Goal: Task Accomplishment & Management: Manage account settings

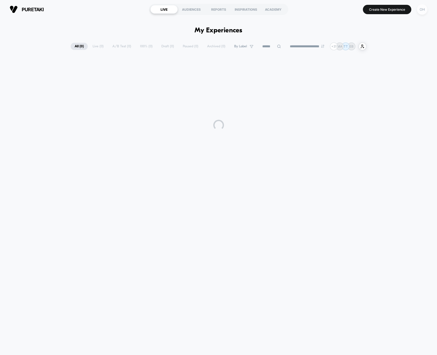
click at [423, 9] on div "OH" at bounding box center [422, 9] width 10 height 10
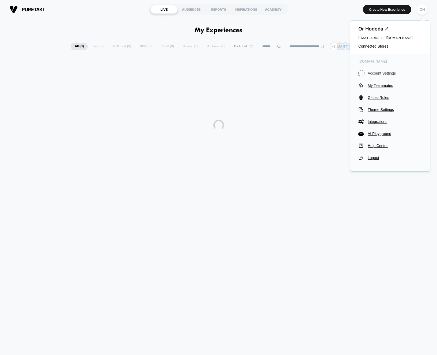
click at [378, 74] on span "Account Settings" at bounding box center [395, 73] width 54 height 4
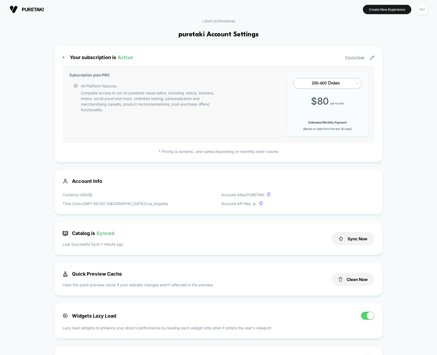
scroll to position [72, 0]
click at [425, 15] on div "OH" at bounding box center [422, 9] width 14 height 13
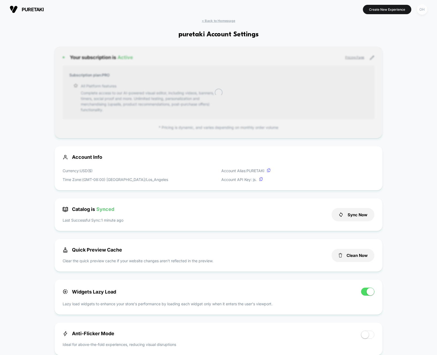
click at [423, 12] on div "OH" at bounding box center [422, 9] width 10 height 10
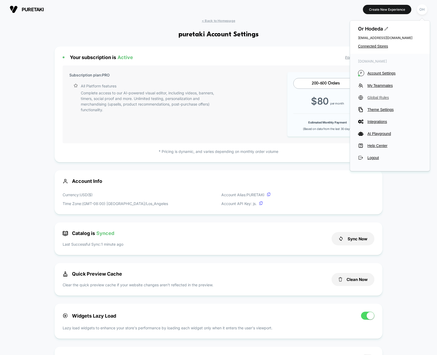
click at [379, 97] on span "Global Rules" at bounding box center [394, 98] width 54 height 4
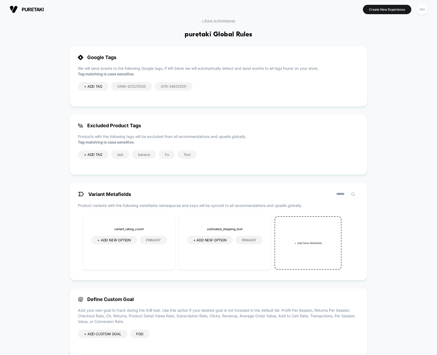
click at [404, 94] on div "< Back to Homepage puretaki Global Rules Google Tags We will send events to the…" at bounding box center [218, 225] width 437 height 412
